Goal: Information Seeking & Learning: Learn about a topic

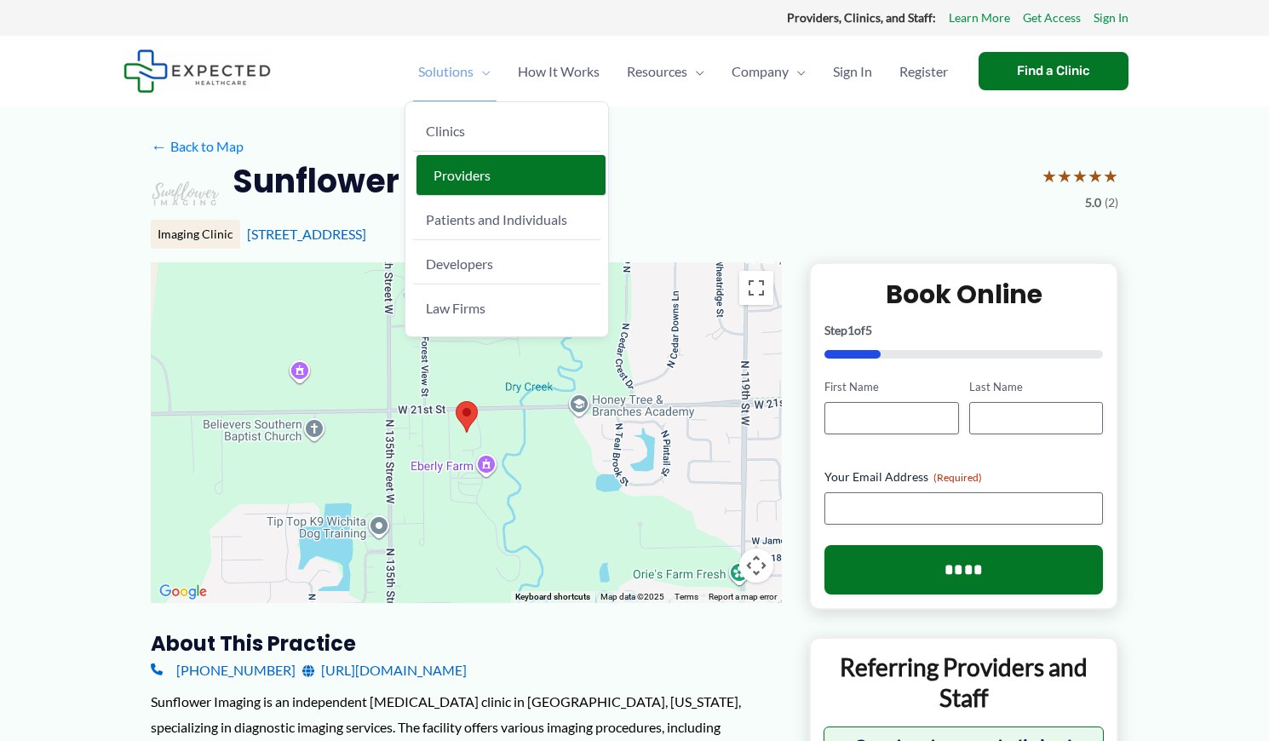
click at [460, 182] on span "Providers" at bounding box center [462, 175] width 57 height 16
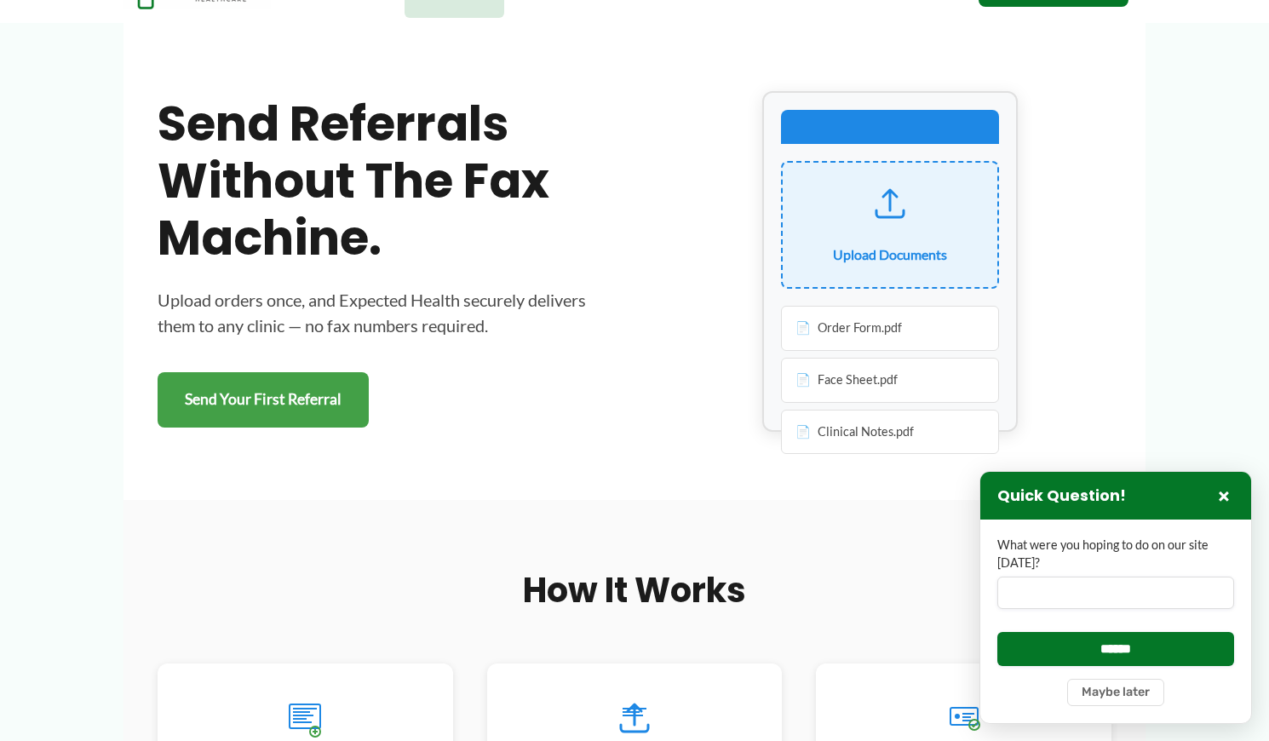
scroll to position [426, 0]
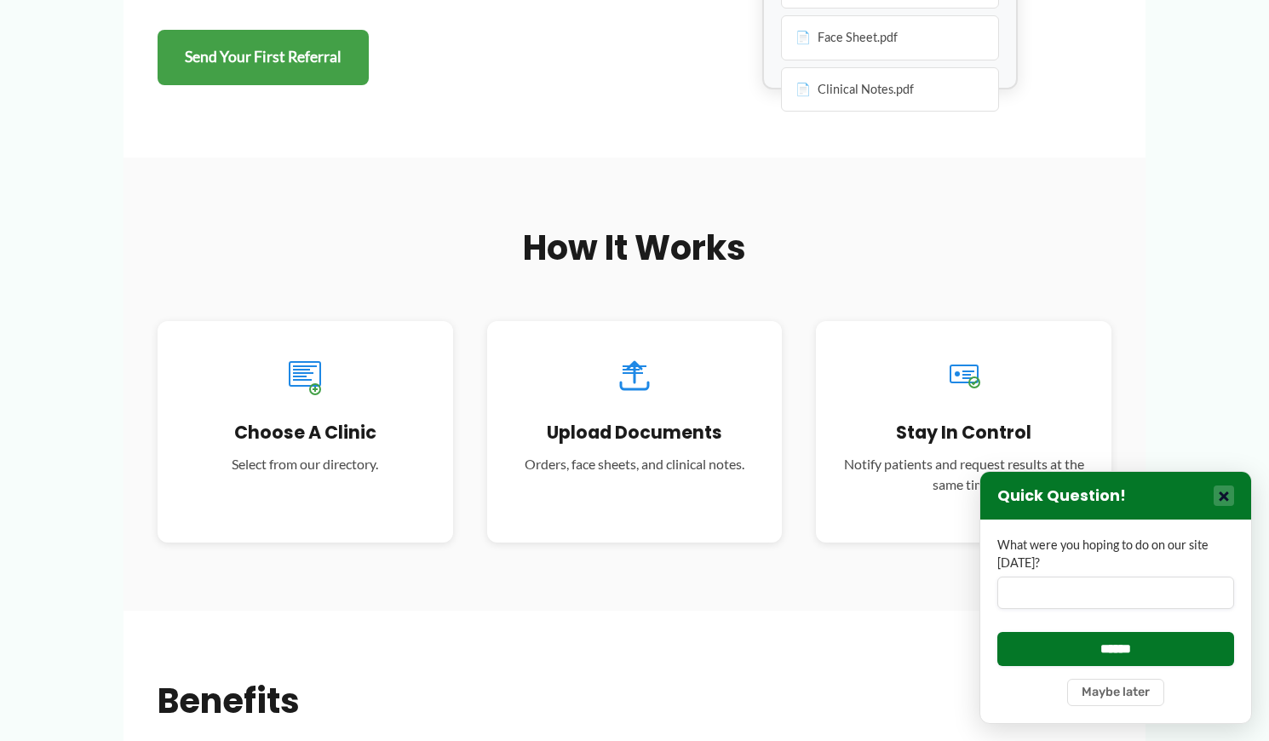
click at [1220, 494] on button "×" at bounding box center [1224, 495] width 20 height 20
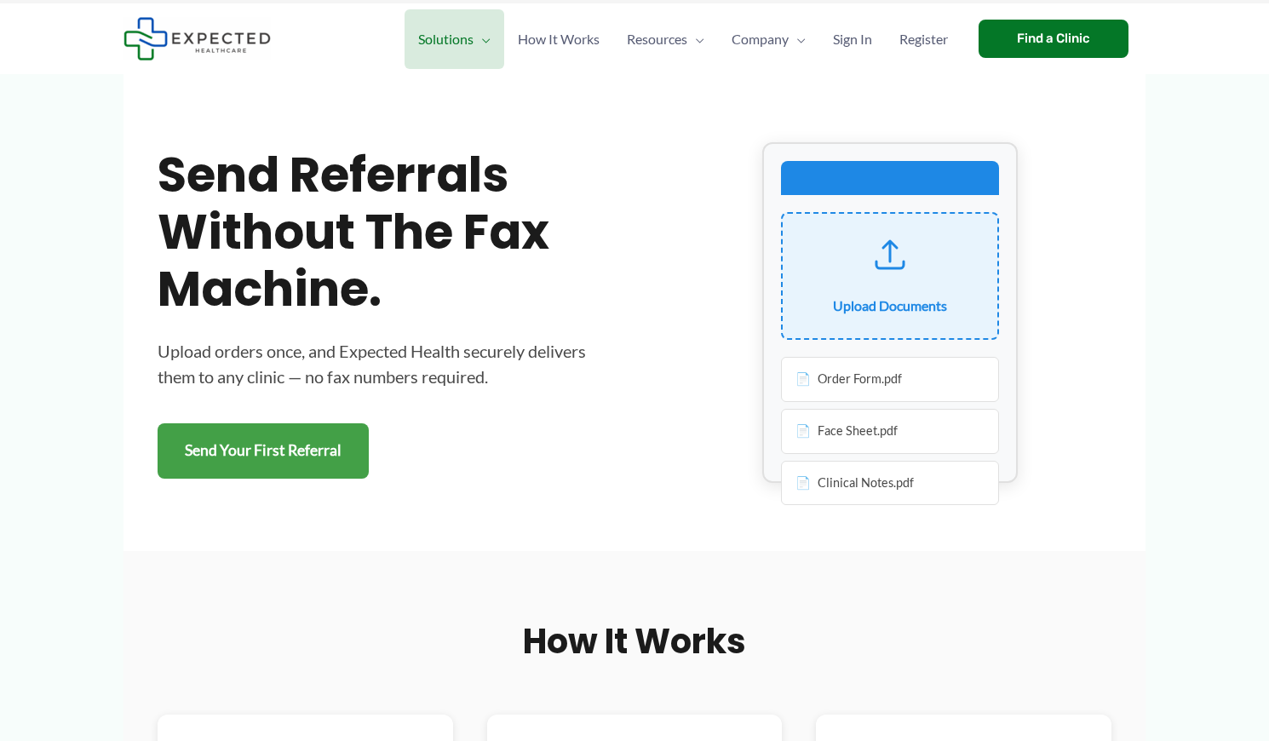
scroll to position [0, 0]
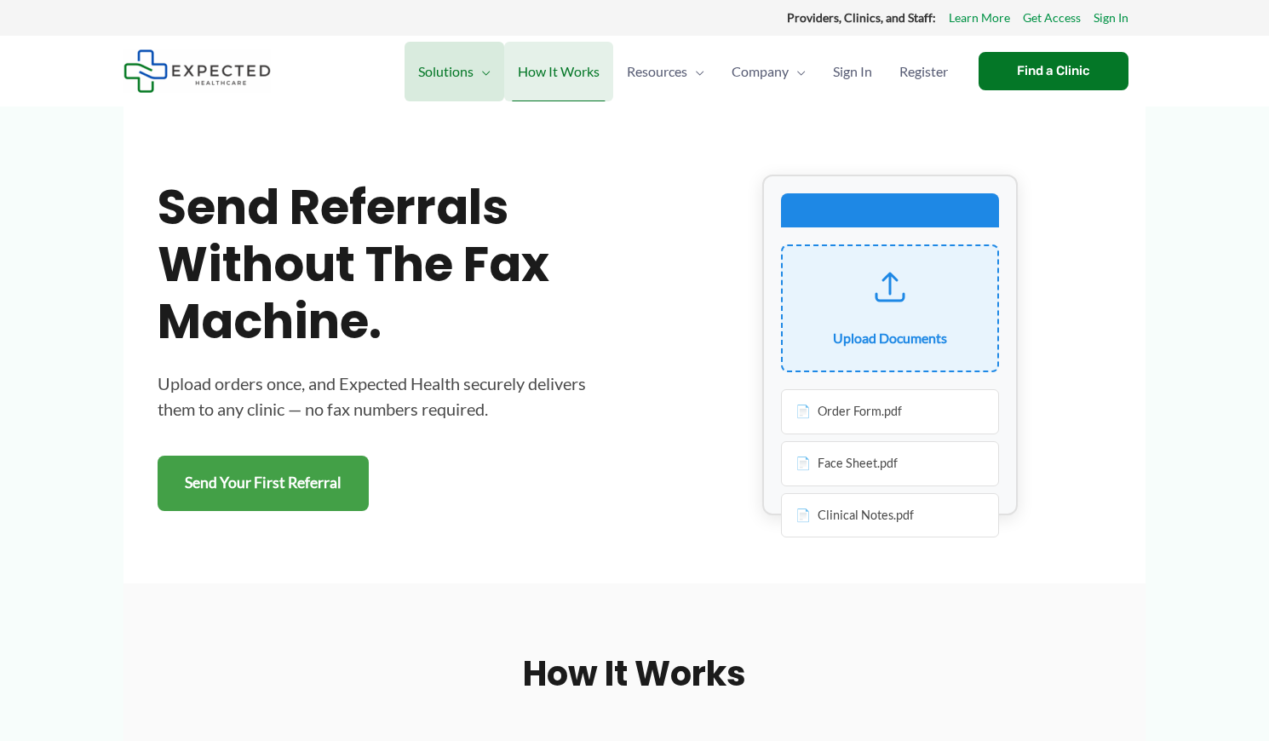
click at [563, 78] on span "How It Works" at bounding box center [559, 72] width 82 height 60
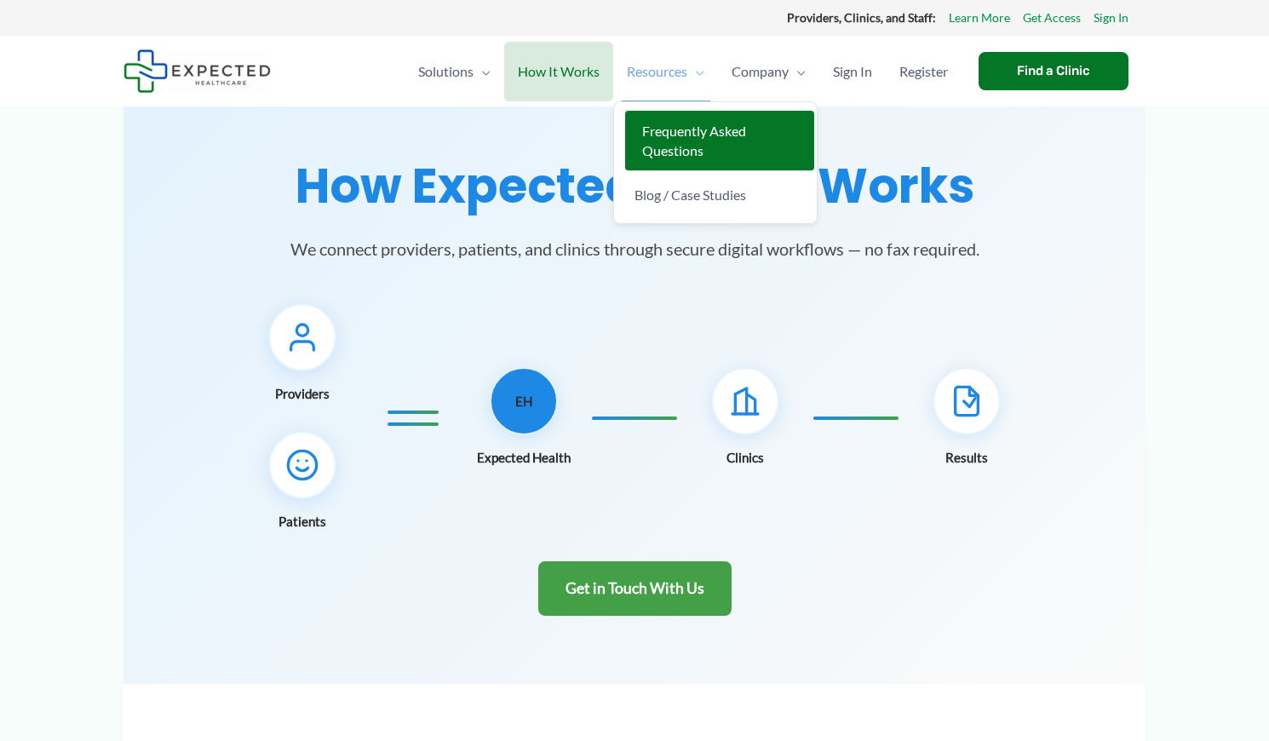
click at [673, 149] on span "Frequently Asked Questions" at bounding box center [694, 141] width 104 height 36
